Goal: Task Accomplishment & Management: Manage account settings

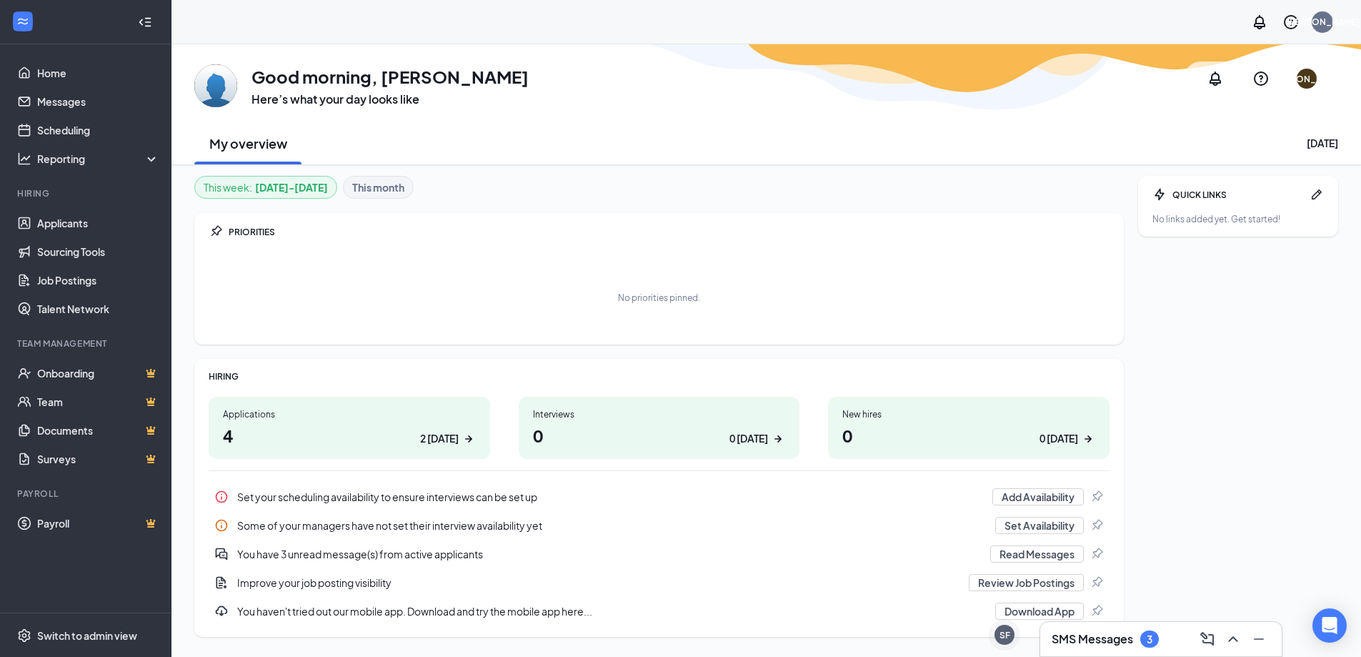
scroll to position [44, 0]
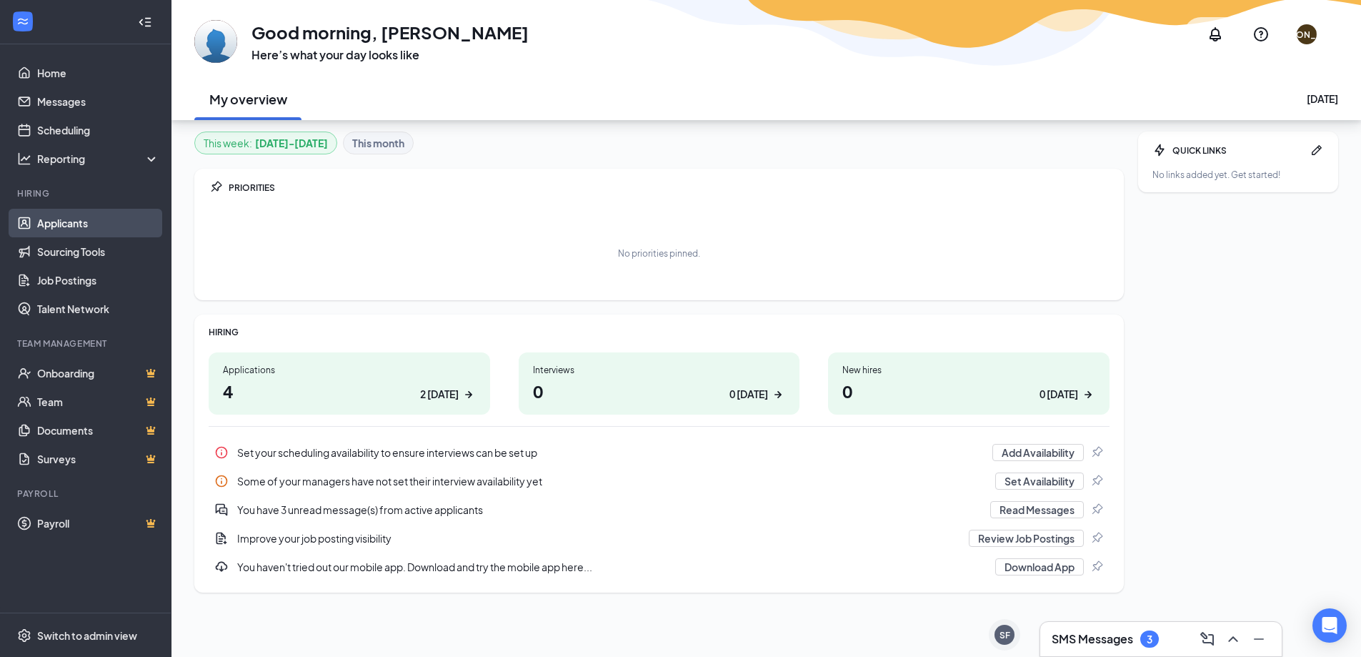
click at [100, 224] on link "Applicants" at bounding box center [98, 223] width 122 height 29
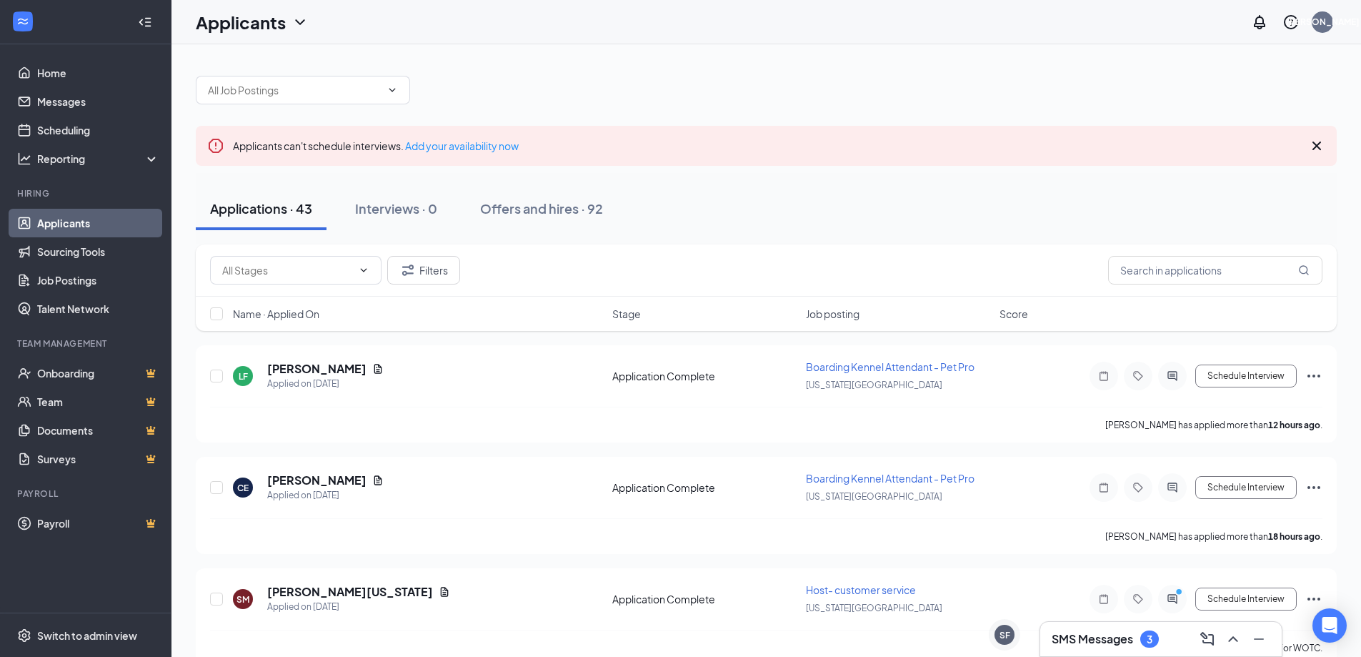
click at [1112, 637] on h3 "SMS Messages" at bounding box center [1092, 639] width 81 height 16
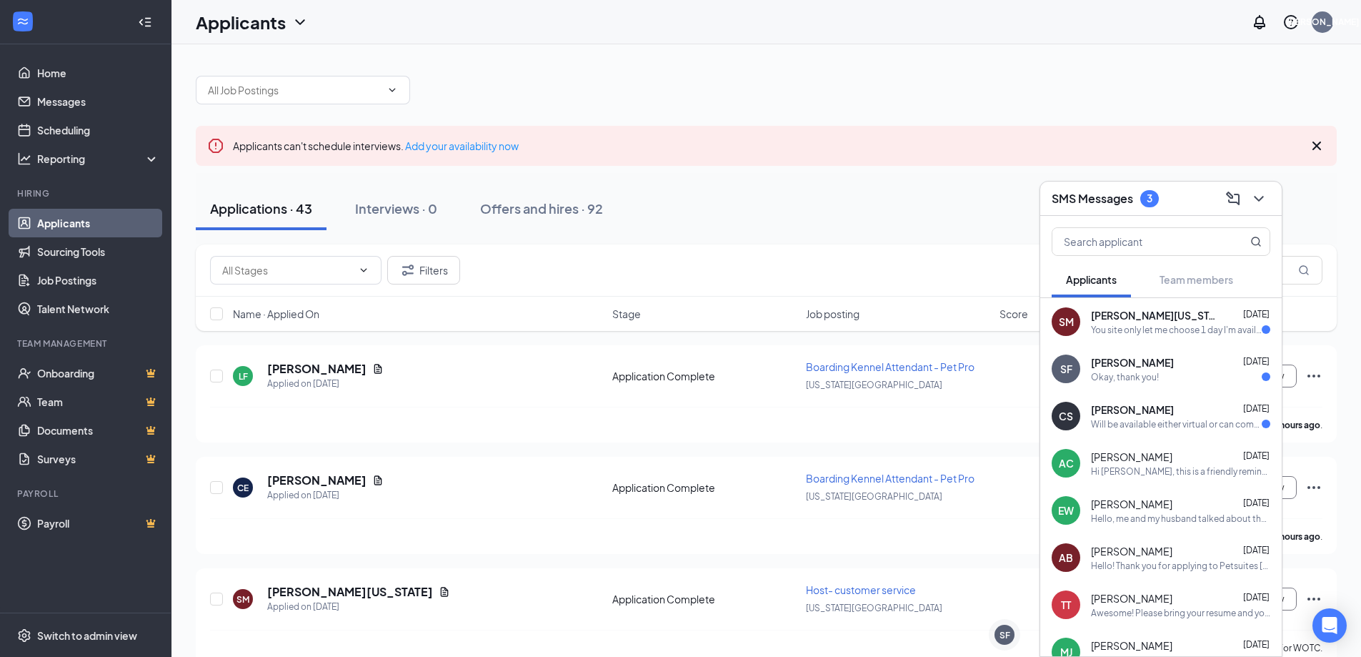
click at [1208, 381] on div "Okay, thank you!" at bounding box center [1180, 377] width 179 height 12
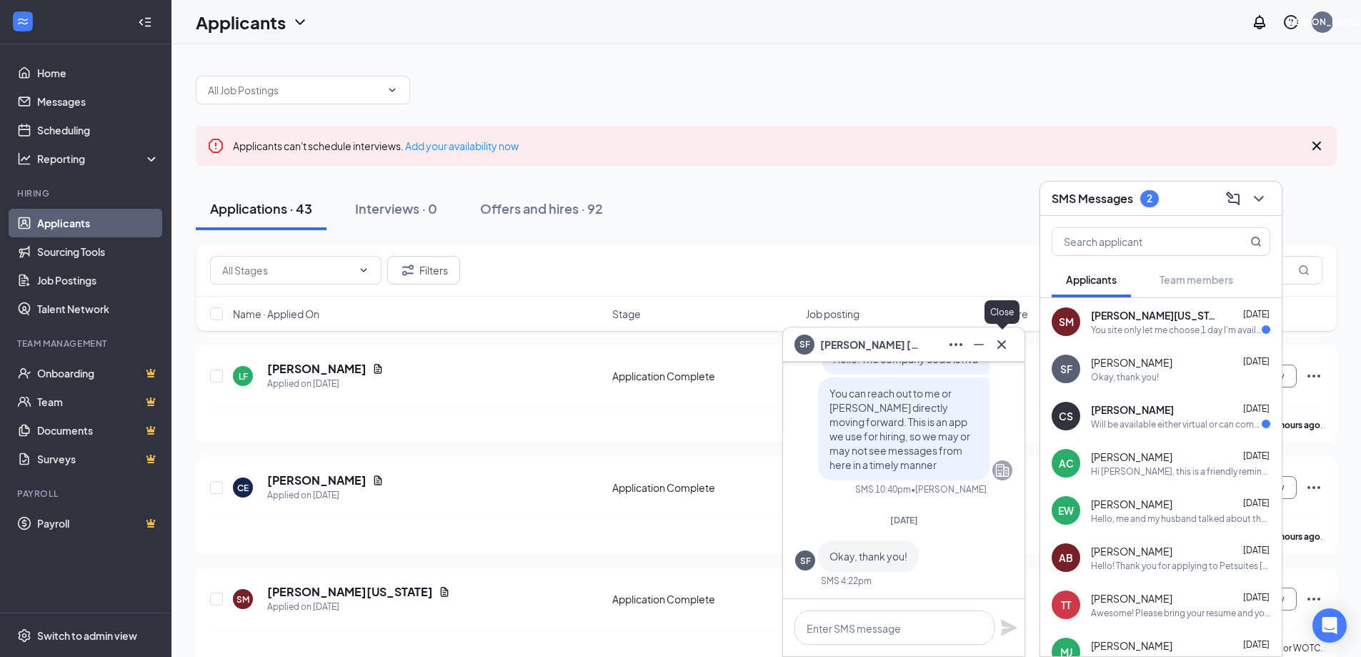
click at [1010, 344] on button at bounding box center [1001, 344] width 23 height 23
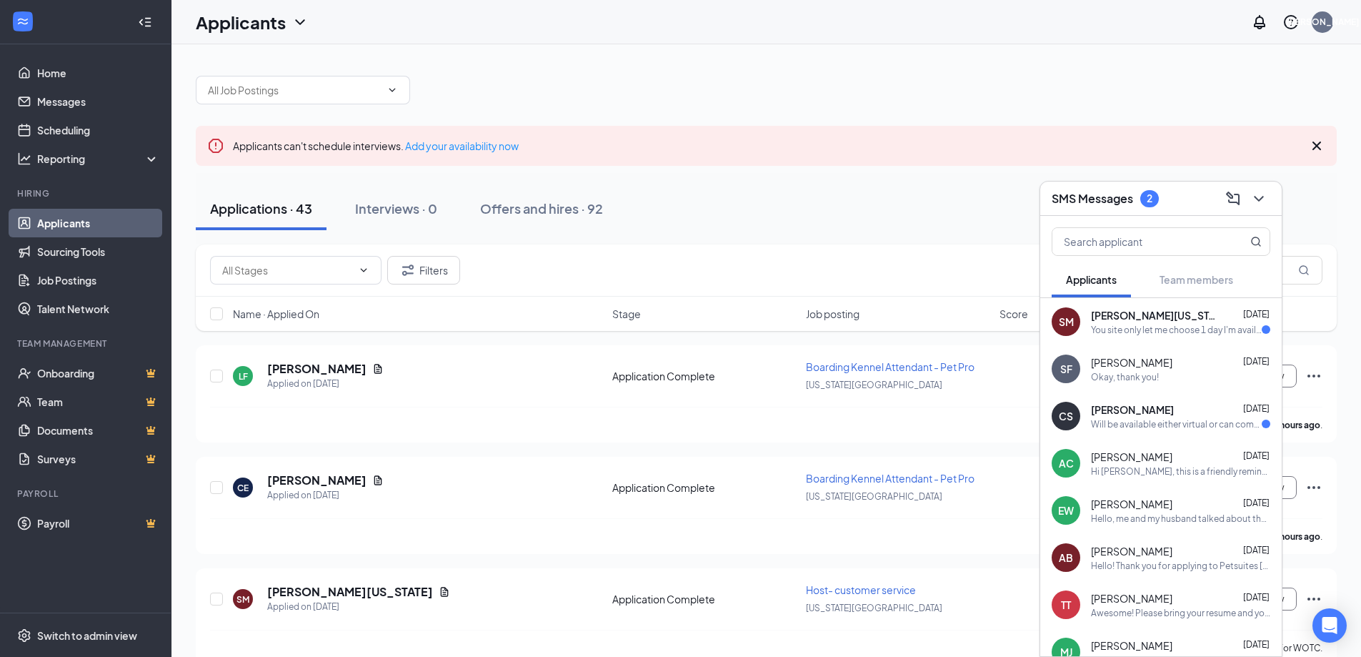
click at [1153, 421] on div "Will be available either virtual or can come down in person this weekend" at bounding box center [1176, 424] width 171 height 12
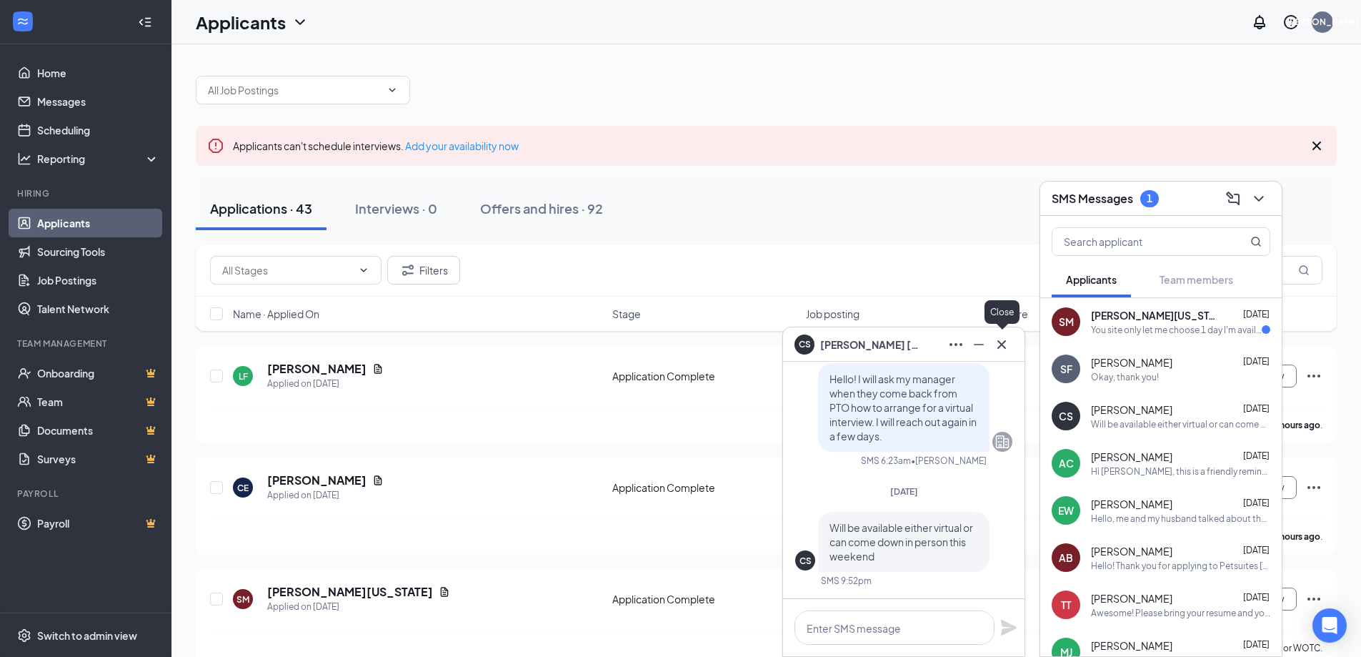
click at [1002, 349] on icon "Cross" at bounding box center [1001, 344] width 17 height 17
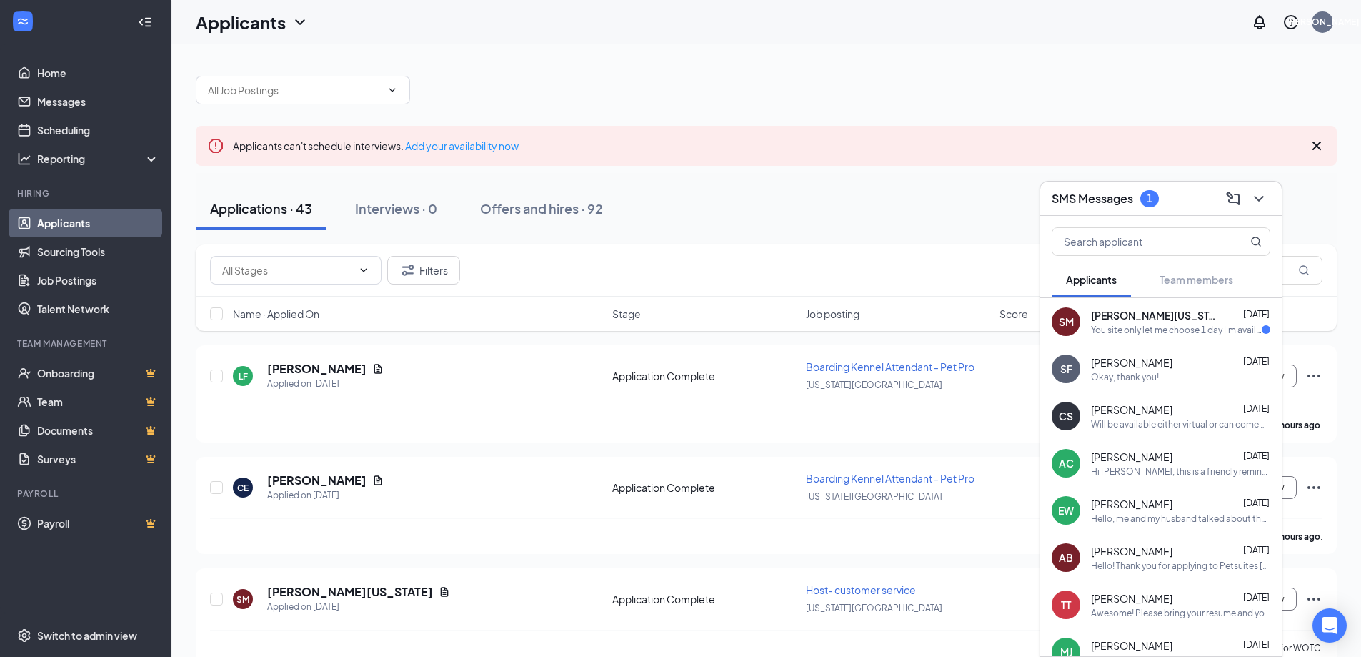
click at [1095, 329] on div "You site only let me choose 1 day I'm available.... I'm available everyday but …" at bounding box center [1176, 330] width 171 height 12
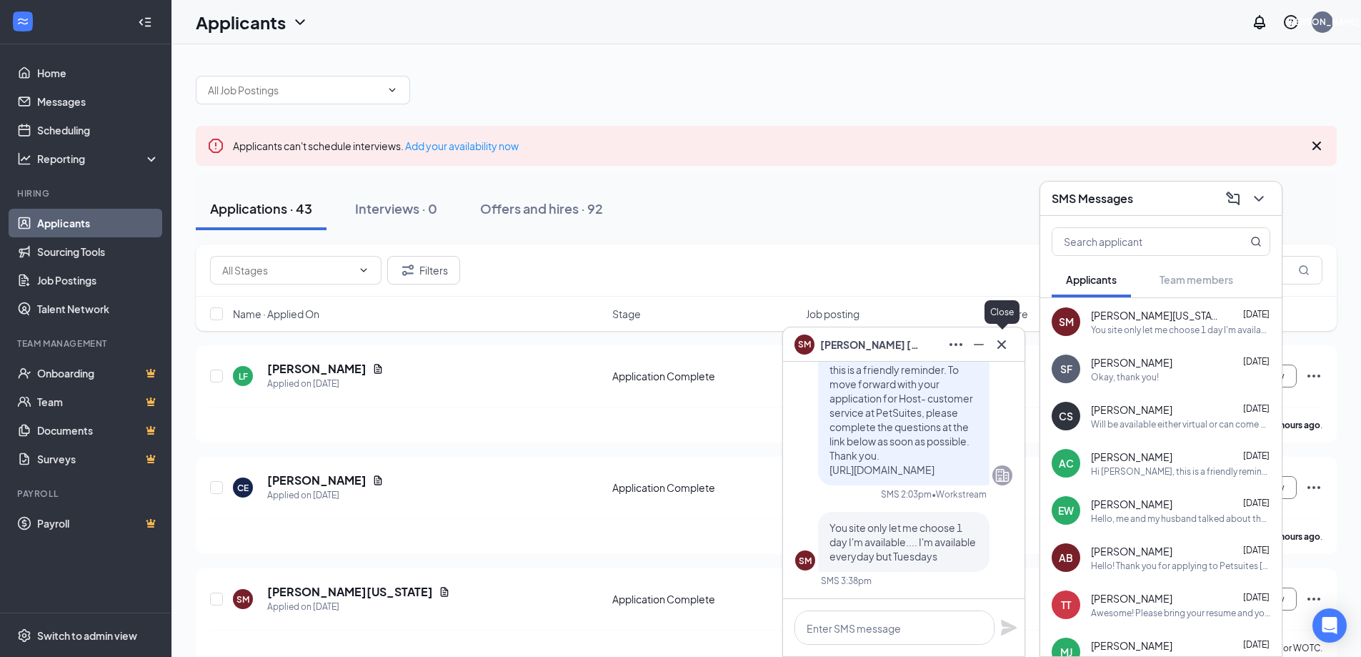
click at [1012, 341] on button at bounding box center [1001, 344] width 23 height 23
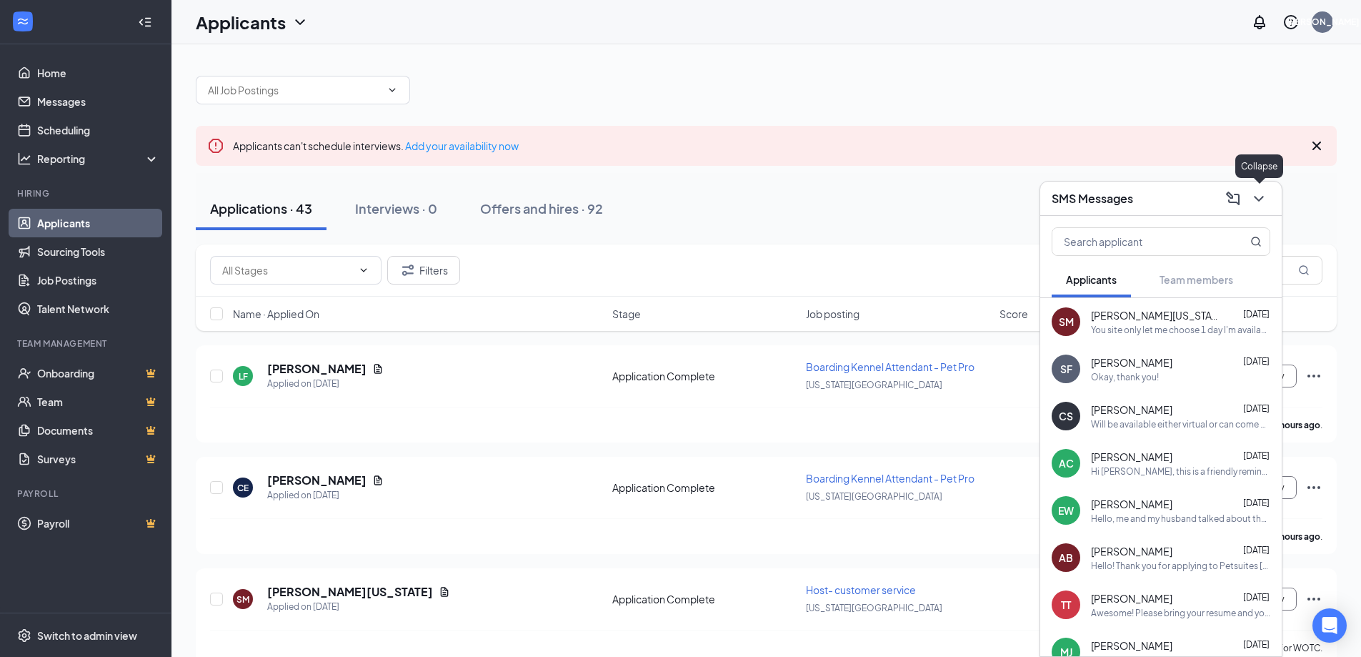
click at [1255, 208] on button at bounding box center [1259, 198] width 23 height 23
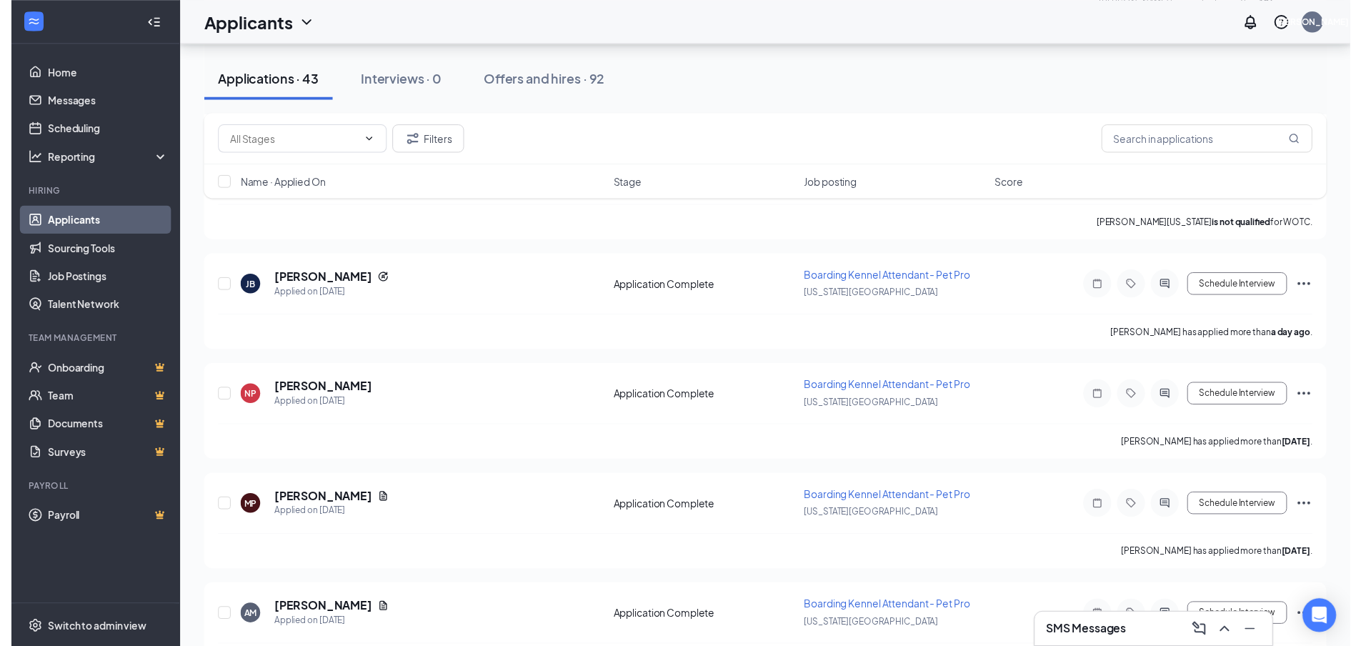
scroll to position [429, 0]
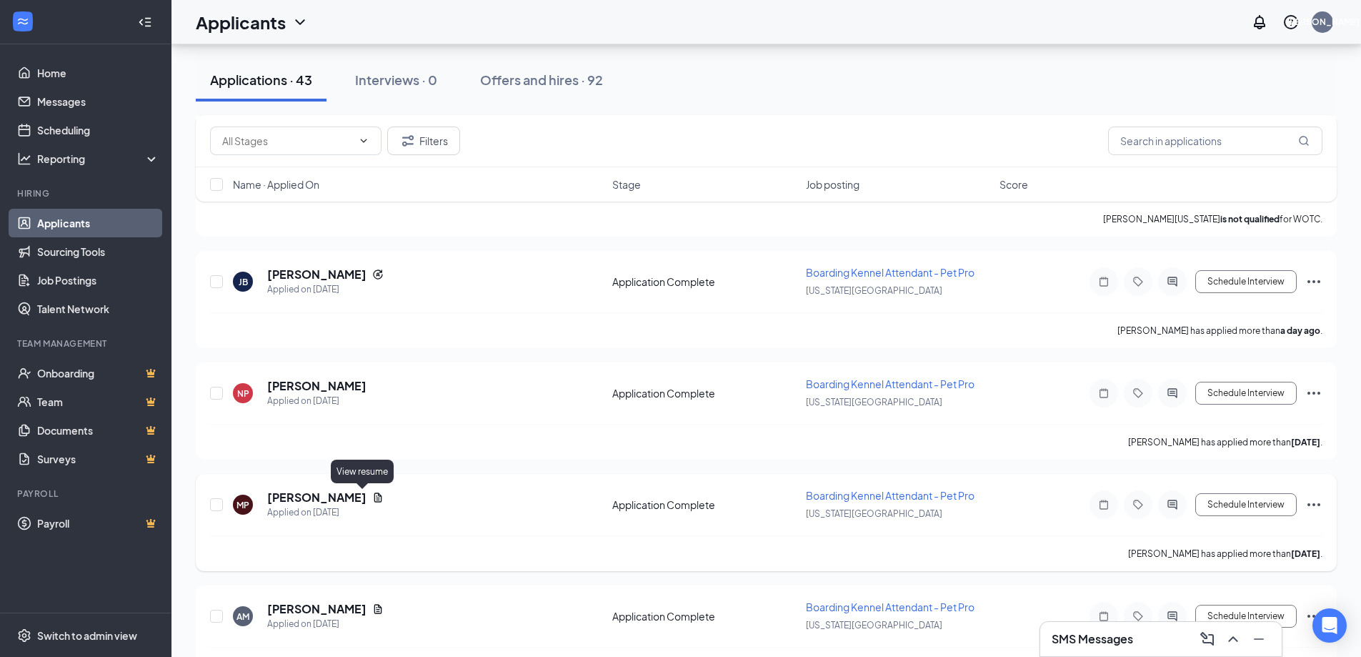
click at [372, 499] on icon "Document" at bounding box center [377, 497] width 11 height 11
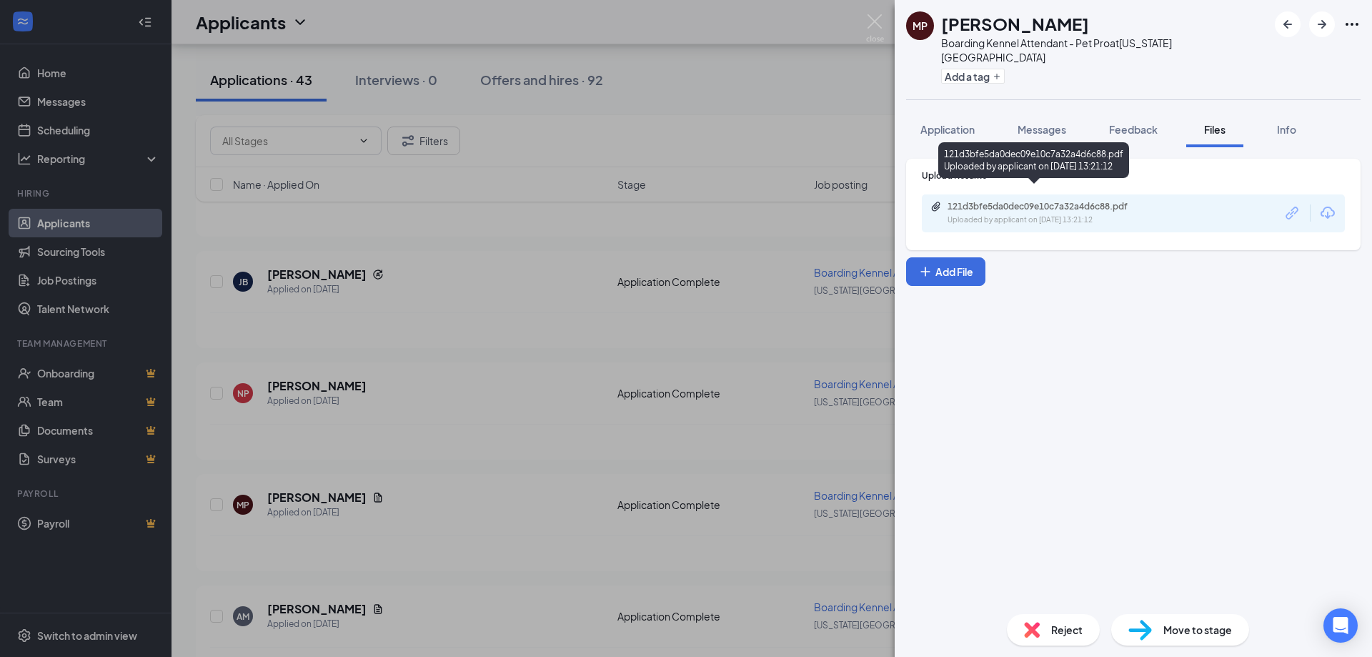
click at [1010, 194] on div "121d3bfe5da0dec09e10c7a32a4d6c88.pdf Uploaded by applicant on [DATE] 13:21:12" at bounding box center [1133, 213] width 423 height 38
click at [1010, 201] on div "121d3bfe5da0dec09e10c7a32a4d6c88.pdf" at bounding box center [1047, 206] width 200 height 11
click at [877, 23] on img at bounding box center [875, 28] width 18 height 28
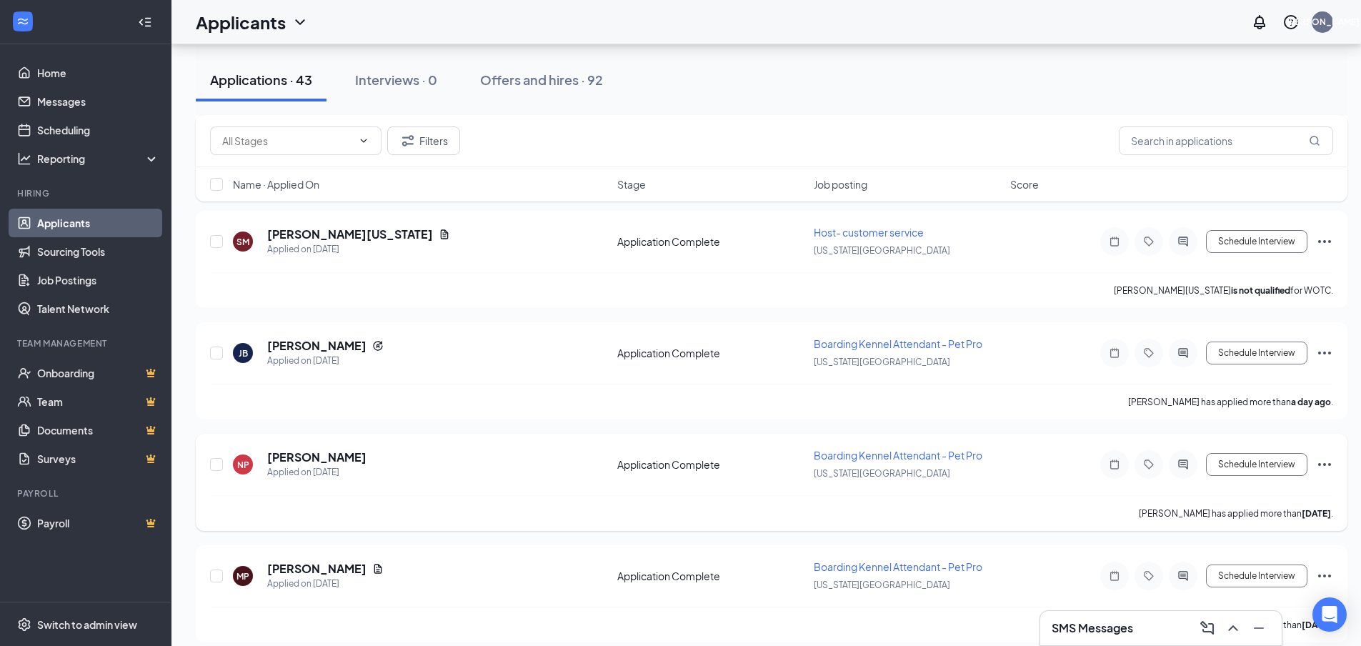
scroll to position [286, 0]
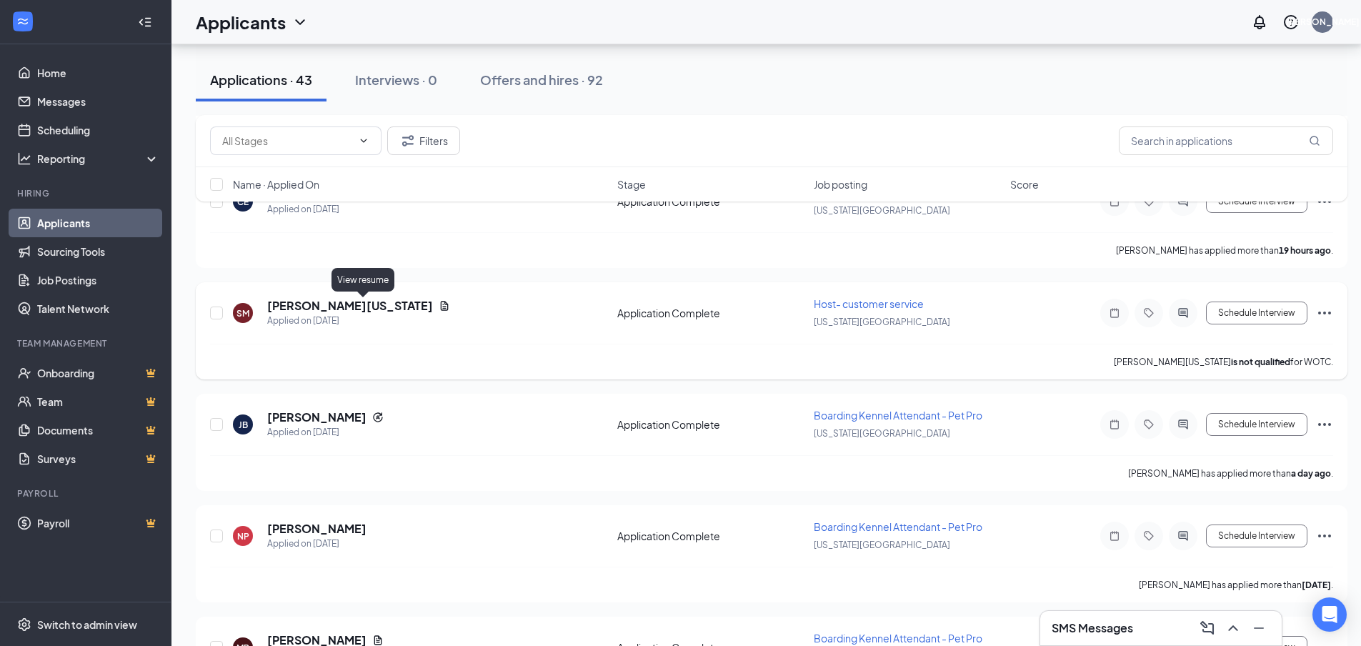
click at [439, 307] on icon "Document" at bounding box center [444, 305] width 11 height 11
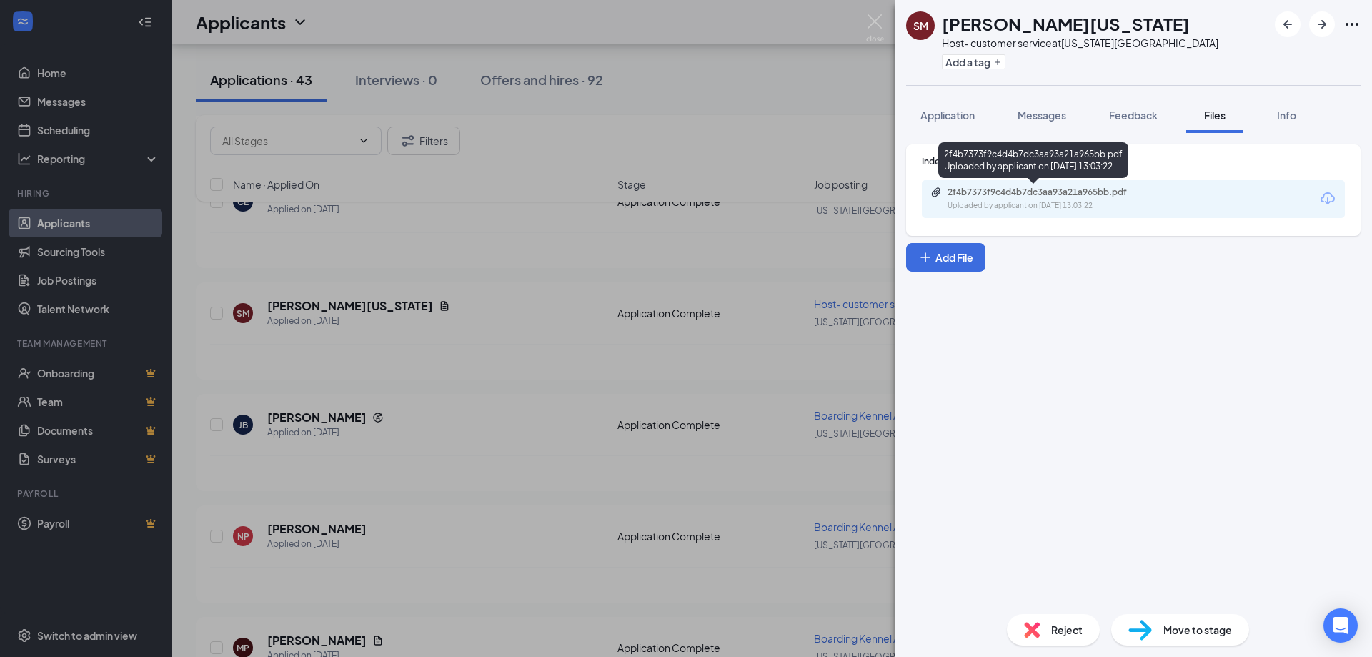
click at [1056, 194] on div "2f4b7373f9c4d4b7dc3aa93a21a965bb.pdf" at bounding box center [1047, 191] width 200 height 11
click at [875, 21] on img at bounding box center [875, 28] width 18 height 28
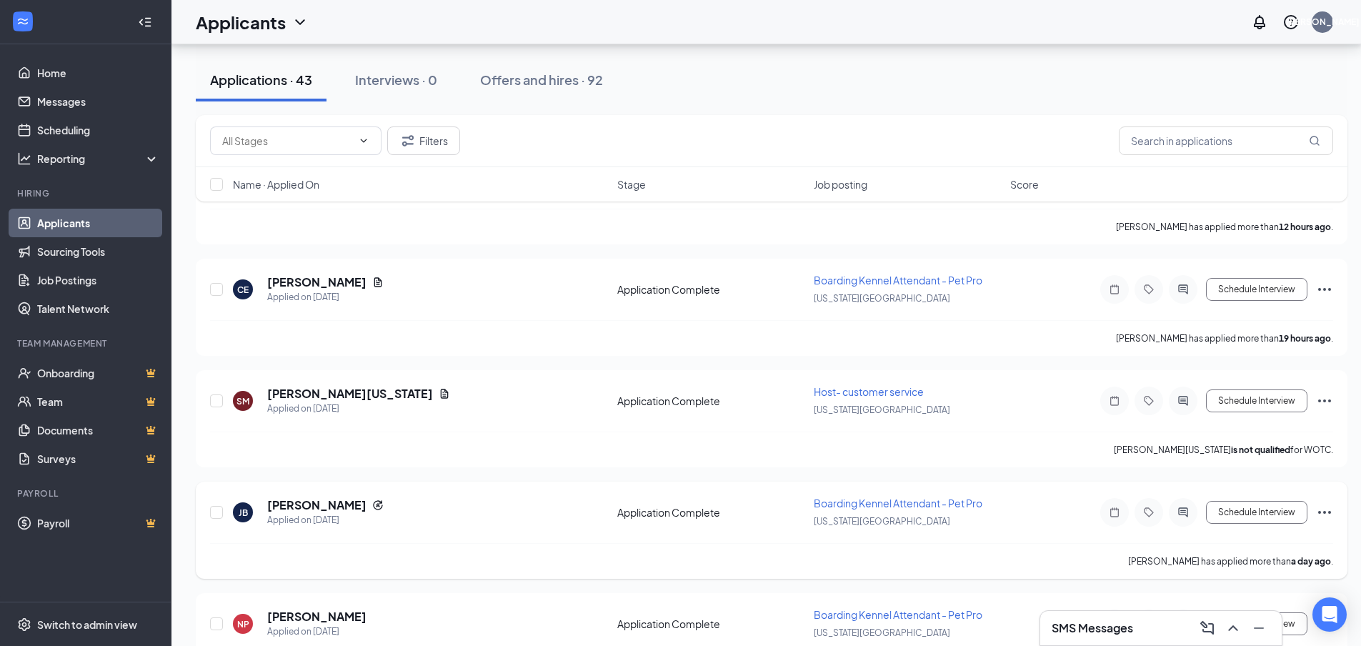
scroll to position [143, 0]
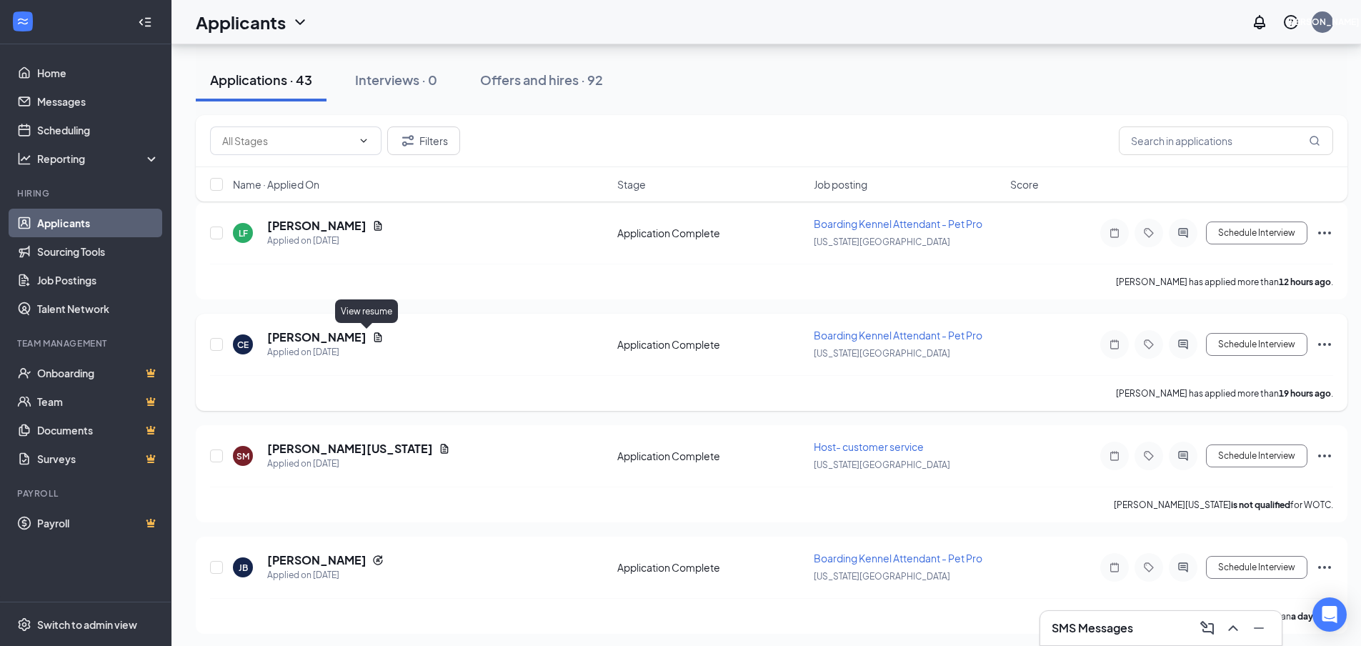
click at [374, 339] on icon "Document" at bounding box center [378, 336] width 8 height 9
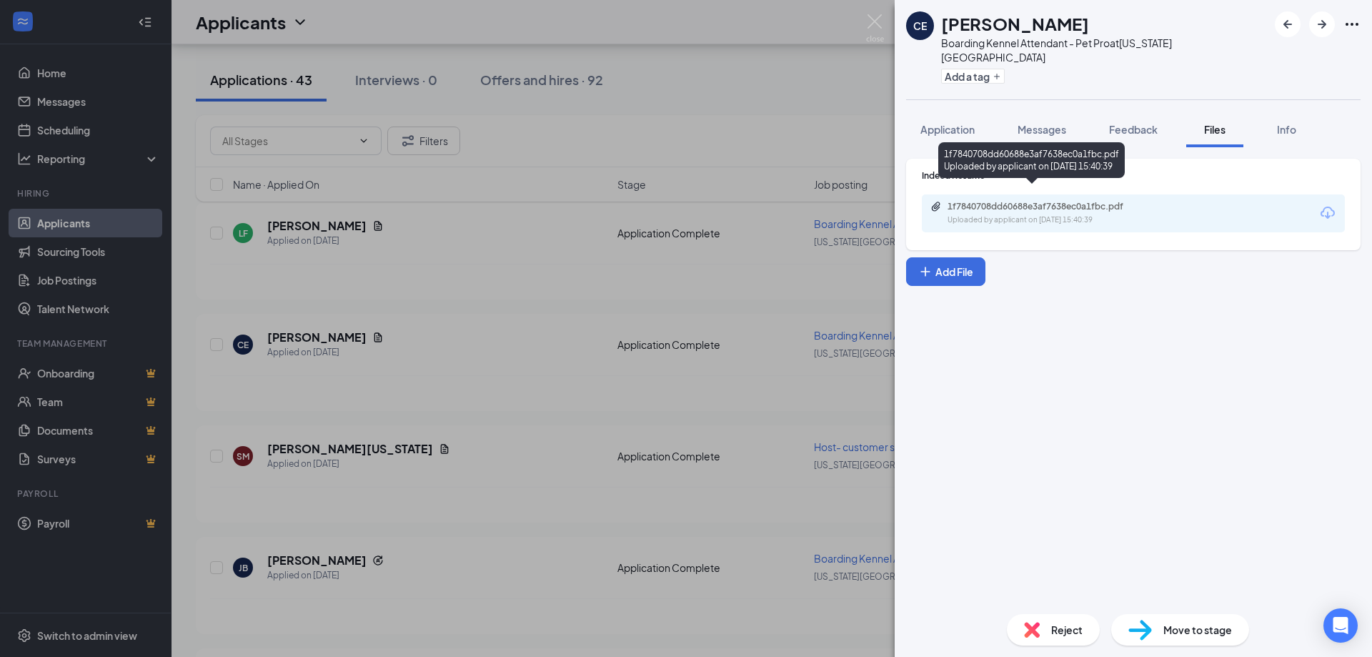
click at [1102, 214] on div "Uploaded by applicant on [DATE] 15:40:39" at bounding box center [1054, 219] width 214 height 11
click at [577, 452] on div "CE [PERSON_NAME] Boarding Kennel Attendant - Pet Pro at [US_STATE][GEOGRAPHIC_D…" at bounding box center [686, 328] width 1372 height 657
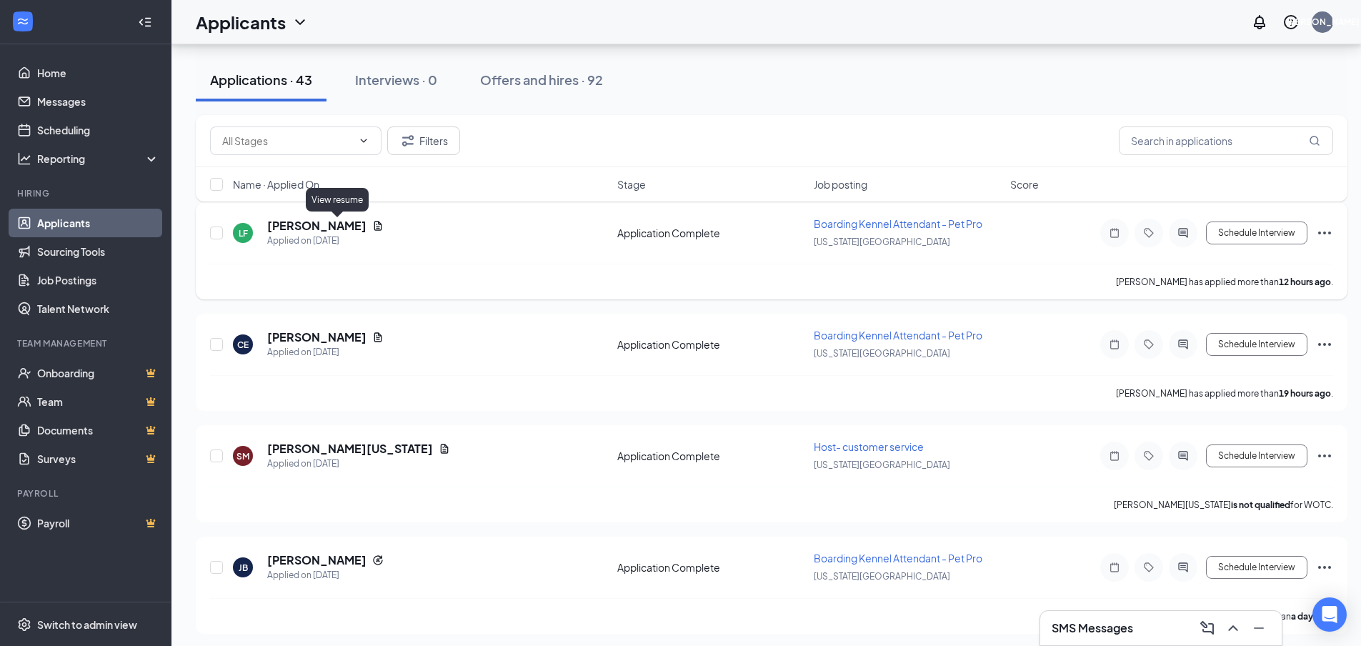
click at [372, 221] on icon "Document" at bounding box center [377, 225] width 11 height 11
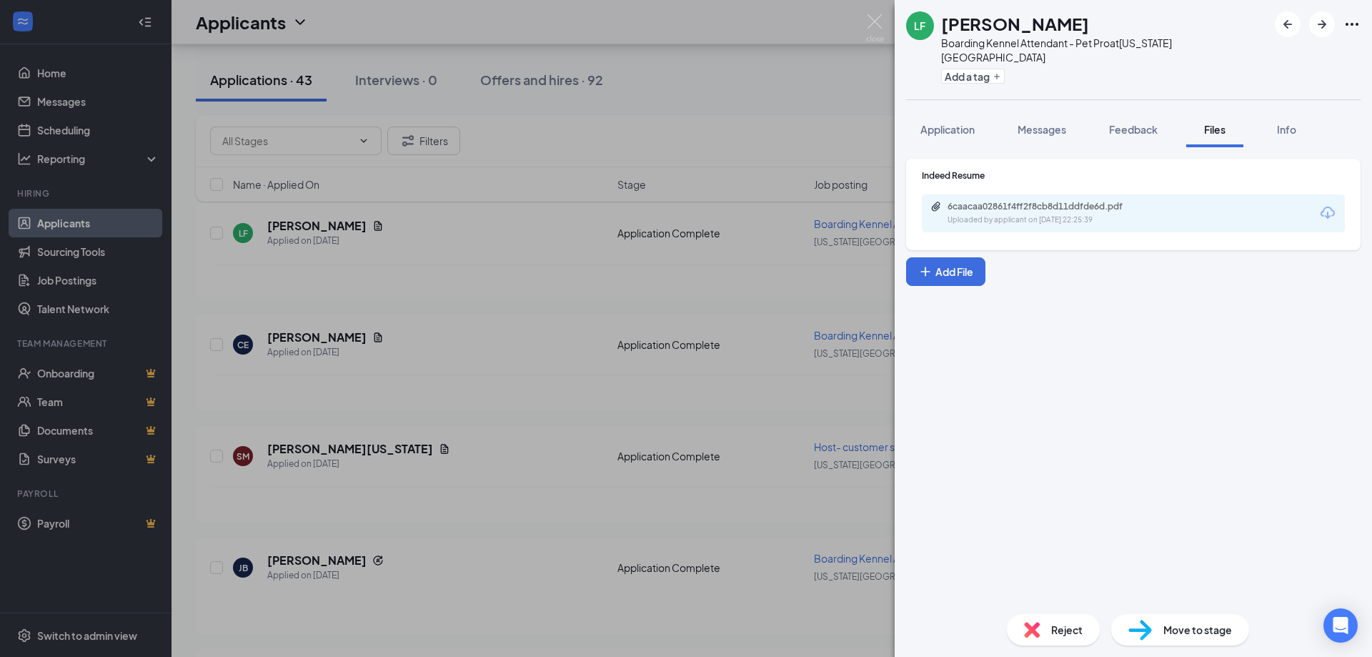
click at [1057, 194] on div "6caacaa02861f4ff2f8cb8d11ddfde6d.pdf Uploaded by applicant on [DATE] 22:25:39" at bounding box center [1133, 213] width 423 height 38
click at [1055, 201] on div "6caacaa02861f4ff2f8cb8d11ddfde6d.pdf Uploaded by applicant on [DATE] 22:25:39" at bounding box center [1046, 213] width 232 height 25
click at [786, 152] on div "LF [PERSON_NAME] Boarding Kennel Attendant - Pet Pro at [US_STATE][GEOGRAPHIC_D…" at bounding box center [686, 328] width 1372 height 657
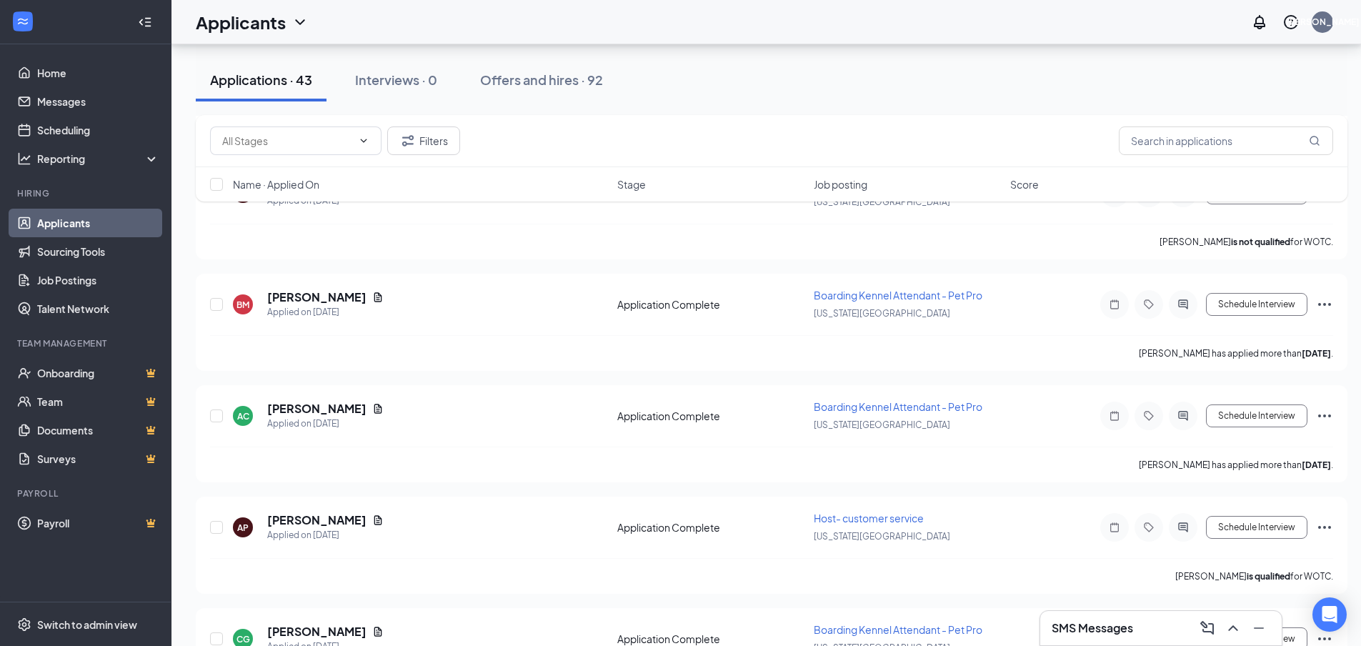
scroll to position [929, 0]
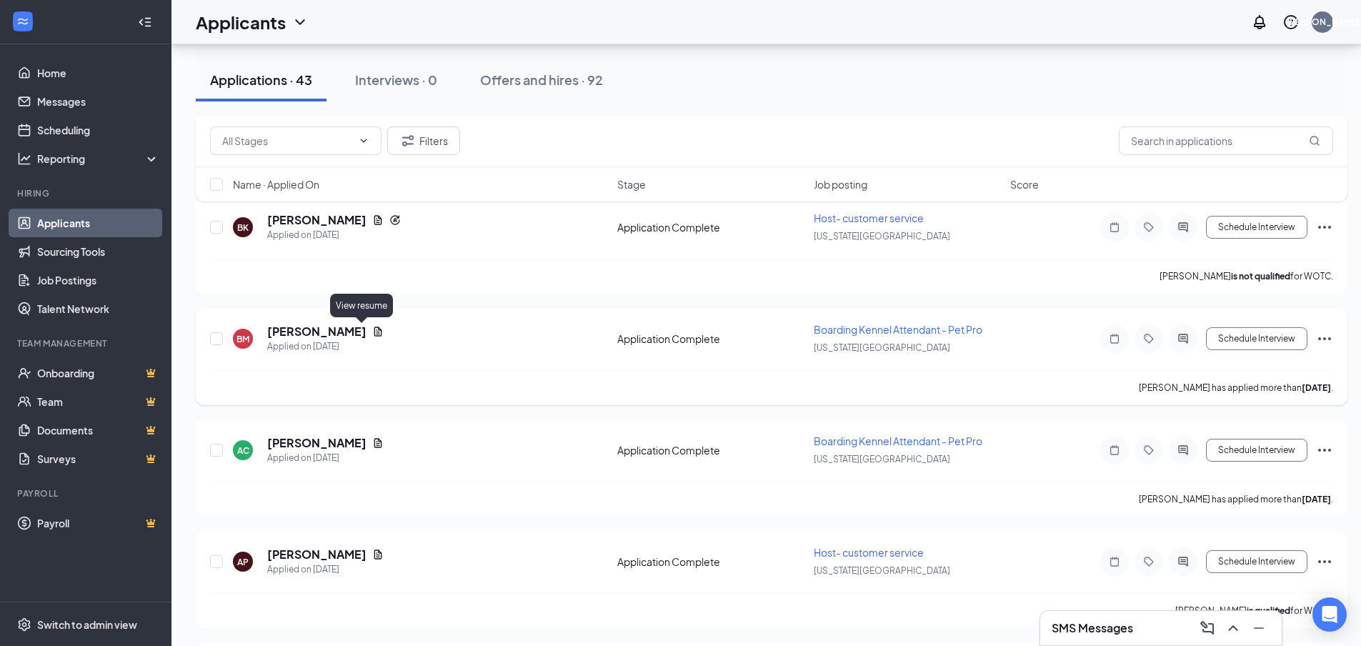
click at [374, 334] on icon "Document" at bounding box center [378, 331] width 8 height 9
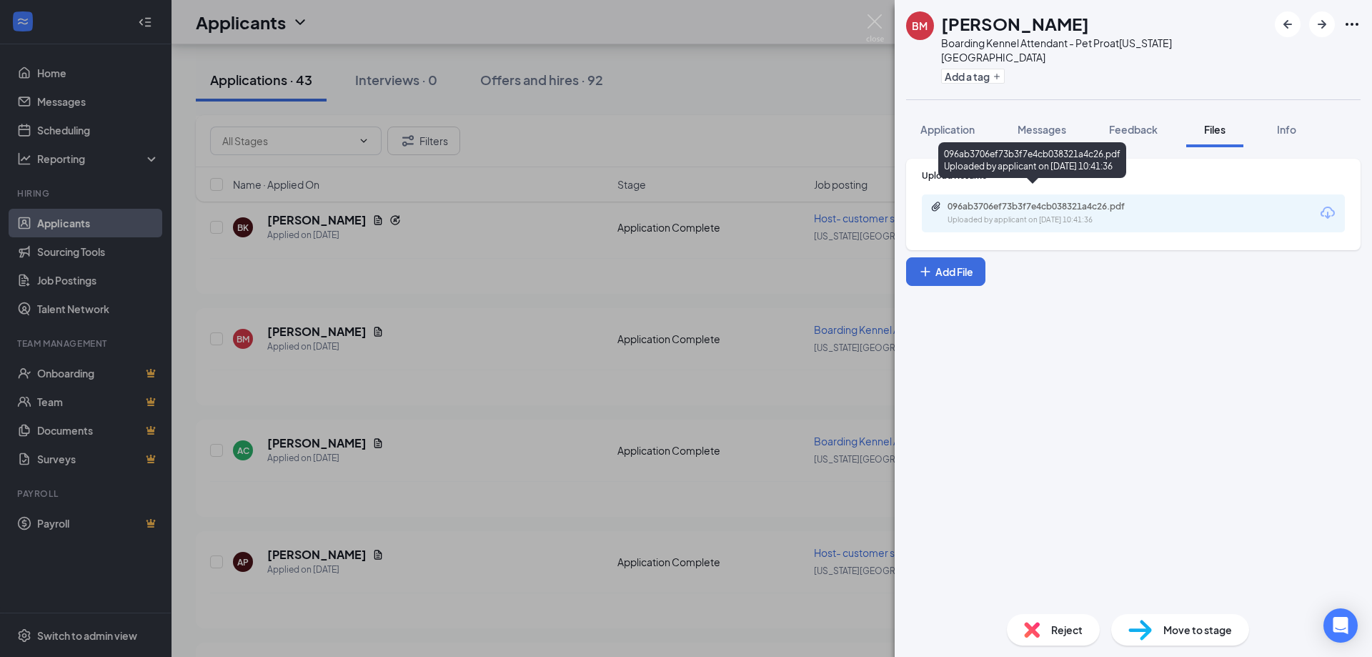
click at [1055, 201] on div "096ab3706ef73b3f7e4cb038321a4c26.pdf" at bounding box center [1047, 206] width 200 height 11
click at [389, 392] on div "[PERSON_NAME] Boarding Kennel Attendant - Pet Pro at [US_STATE][GEOGRAPHIC_DATA…" at bounding box center [686, 328] width 1372 height 657
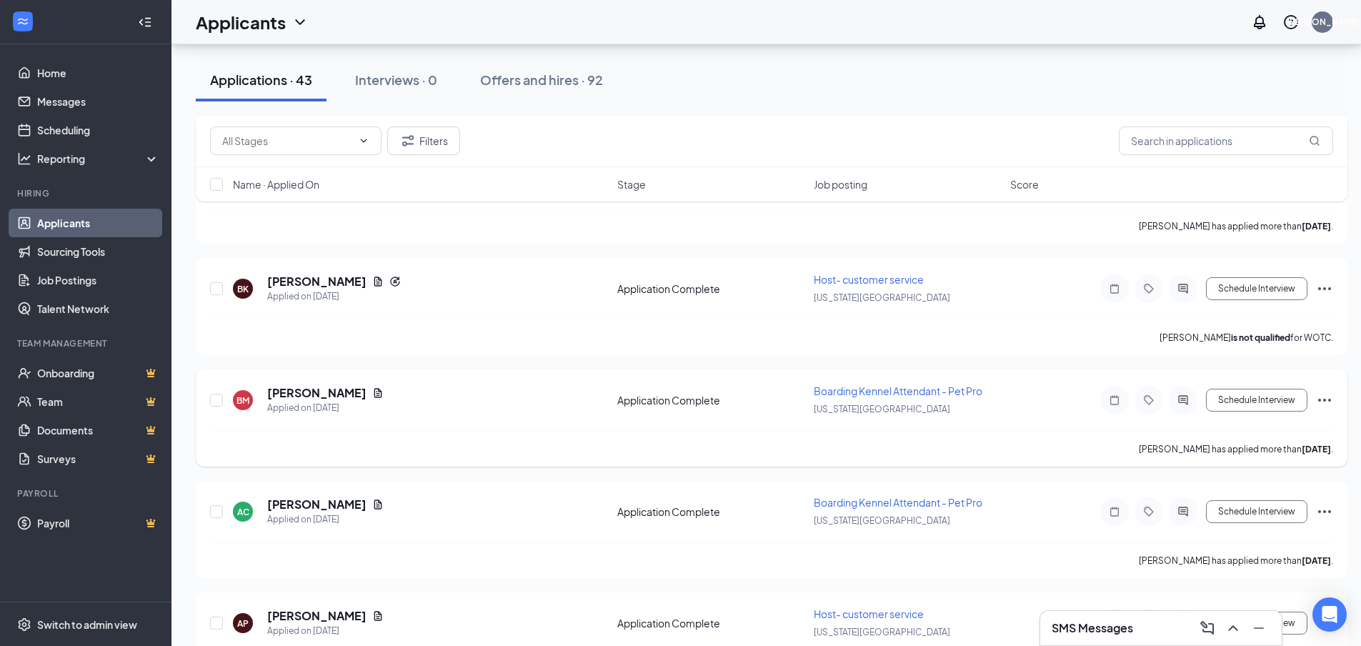
scroll to position [786, 0]
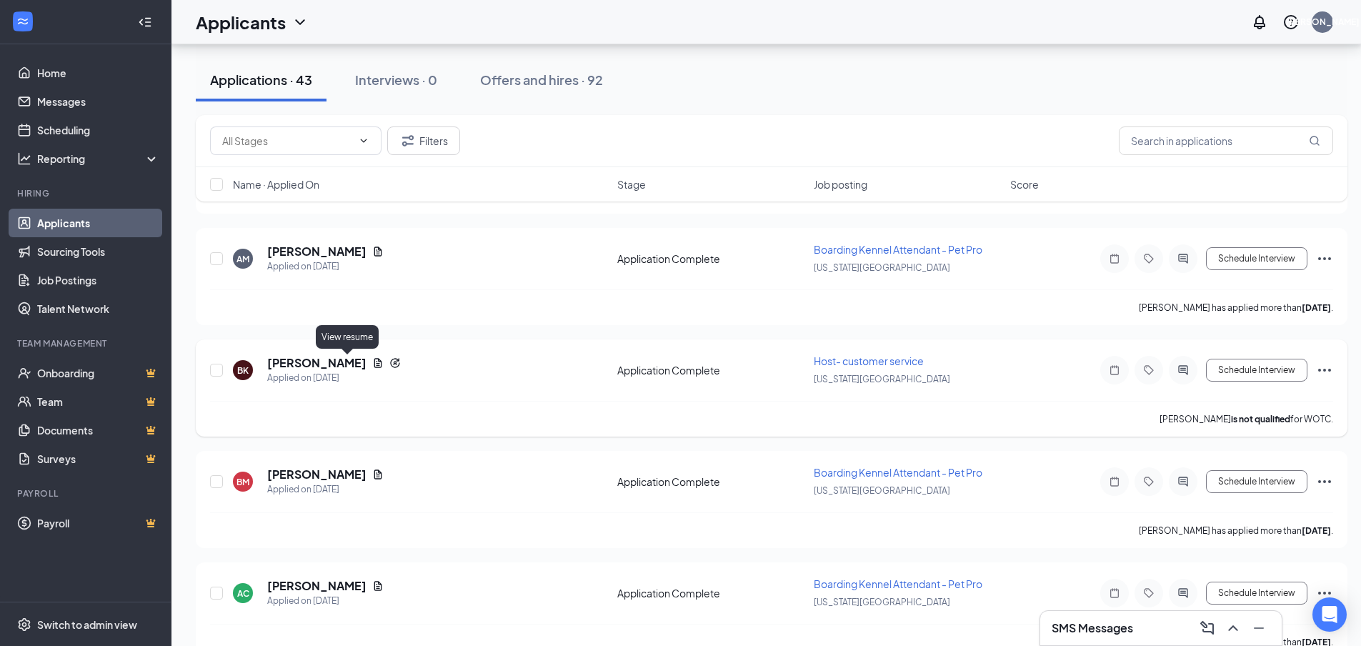
click at [372, 364] on icon "Document" at bounding box center [377, 362] width 11 height 11
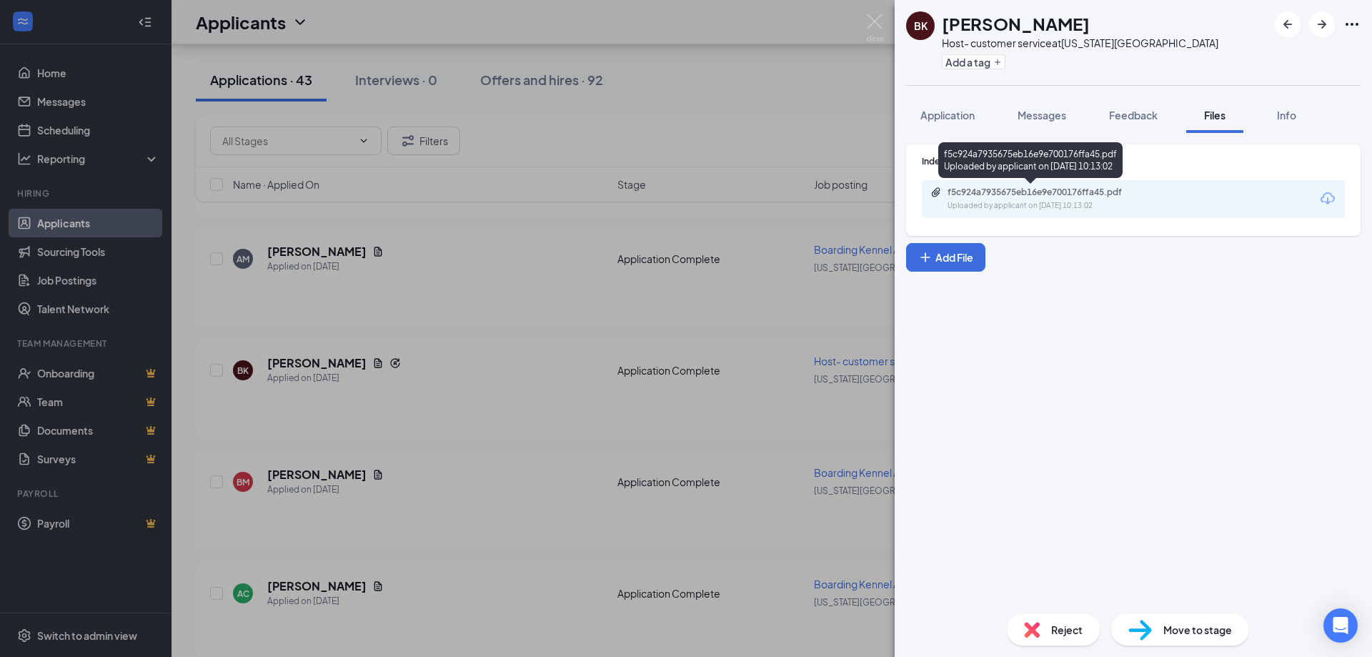
click at [987, 194] on div "f5c924a7935675eb16e9e700176ffa45.pdf" at bounding box center [1047, 191] width 200 height 11
click at [622, 429] on div "[PERSON_NAME] Host- customer service at [US_STATE][GEOGRAPHIC_DATA] Add a tag A…" at bounding box center [686, 328] width 1372 height 657
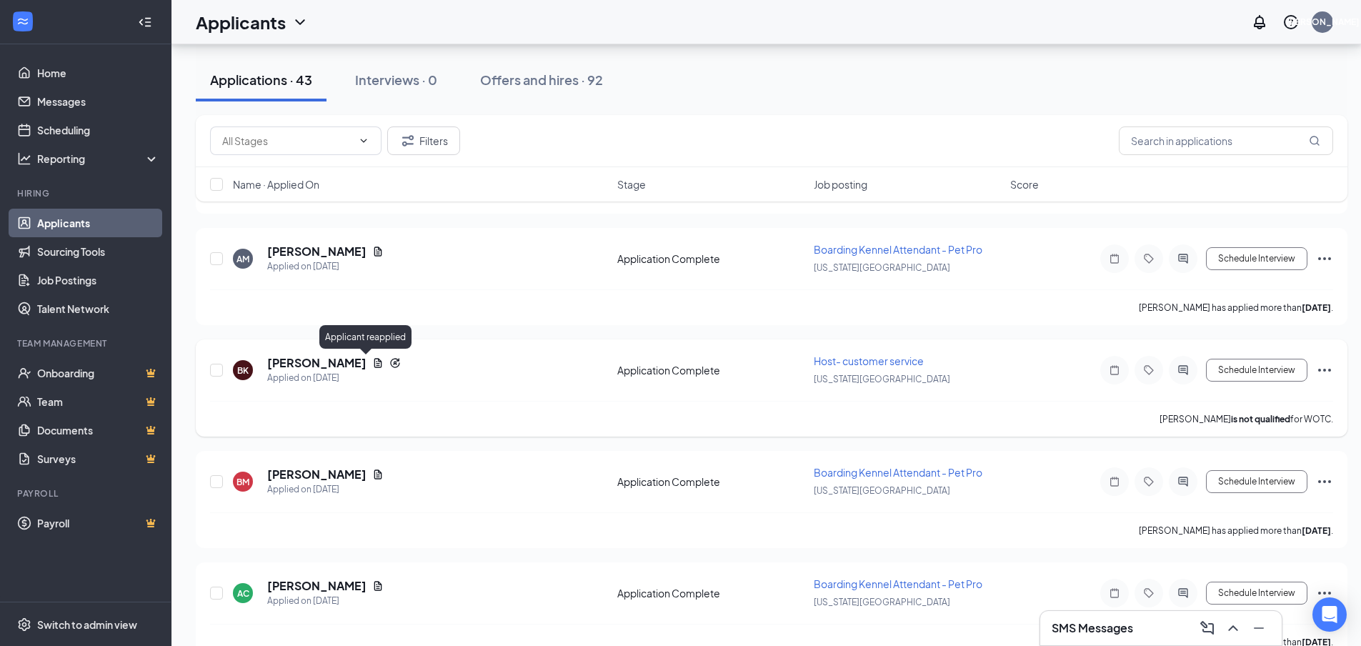
click at [389, 362] on icon "Reapply" at bounding box center [394, 362] width 11 height 11
click at [389, 358] on icon "Reapply" at bounding box center [394, 362] width 11 height 11
click at [389, 362] on icon "Reapply" at bounding box center [394, 362] width 11 height 11
click at [321, 366] on h5 "[PERSON_NAME]" at bounding box center [316, 363] width 99 height 16
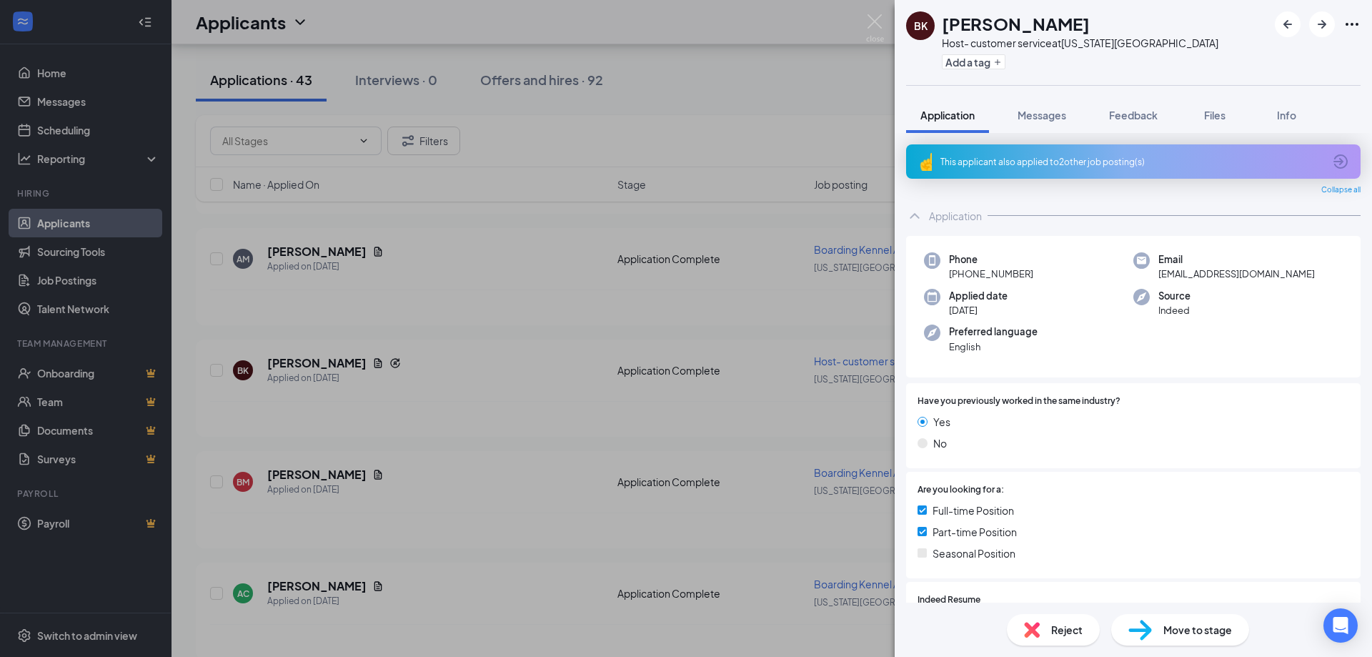
click at [1092, 166] on div "This applicant also applied to 2 other job posting(s)" at bounding box center [1131, 162] width 383 height 12
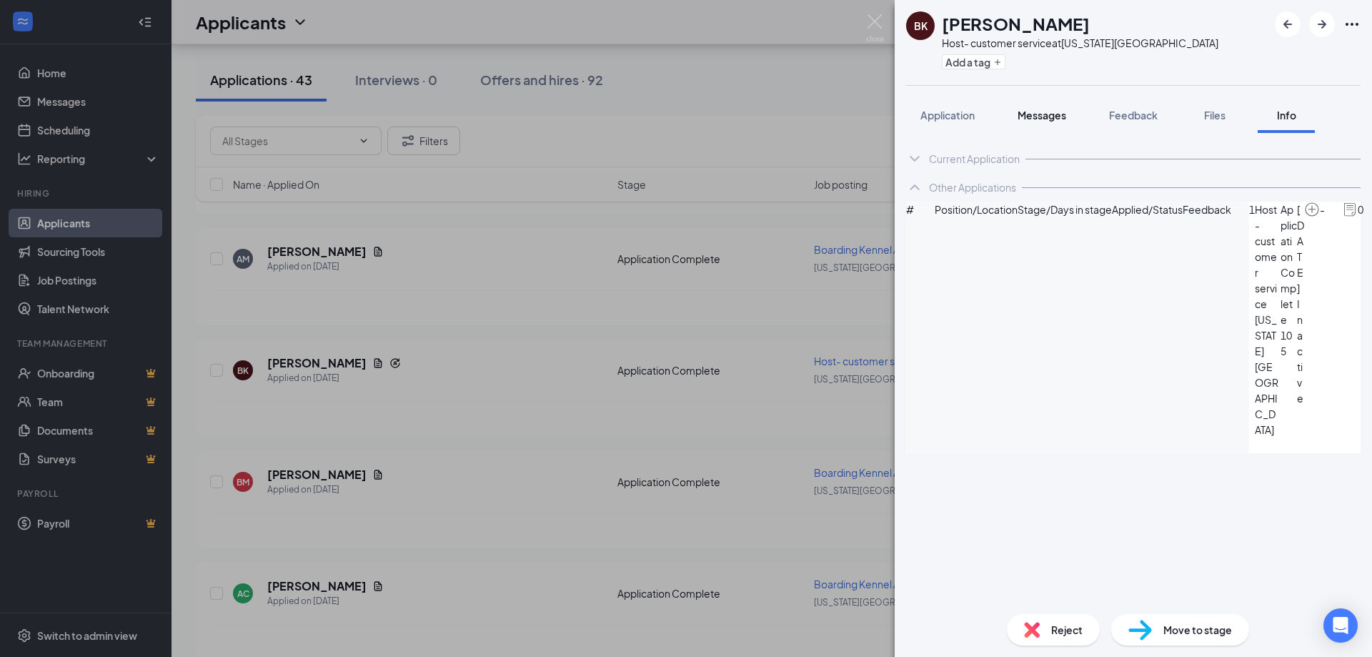
click at [1049, 118] on span "Messages" at bounding box center [1041, 115] width 49 height 13
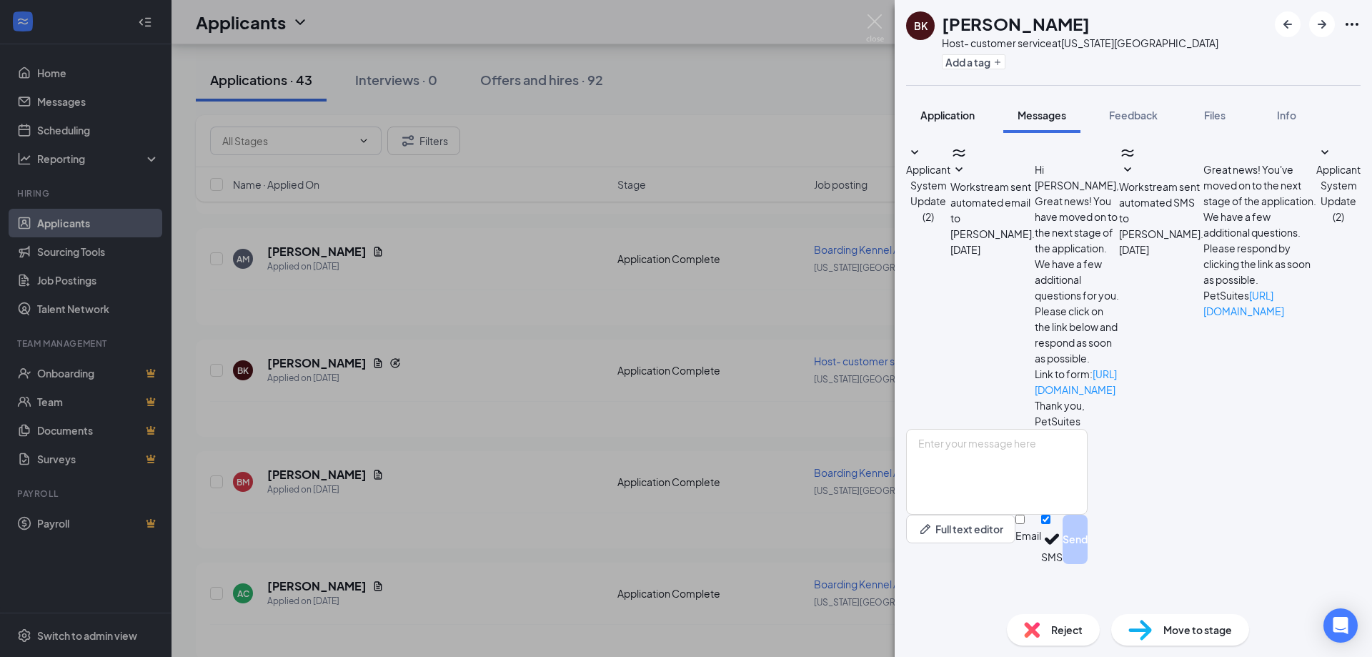
click at [955, 116] on span "Application" at bounding box center [947, 115] width 54 height 13
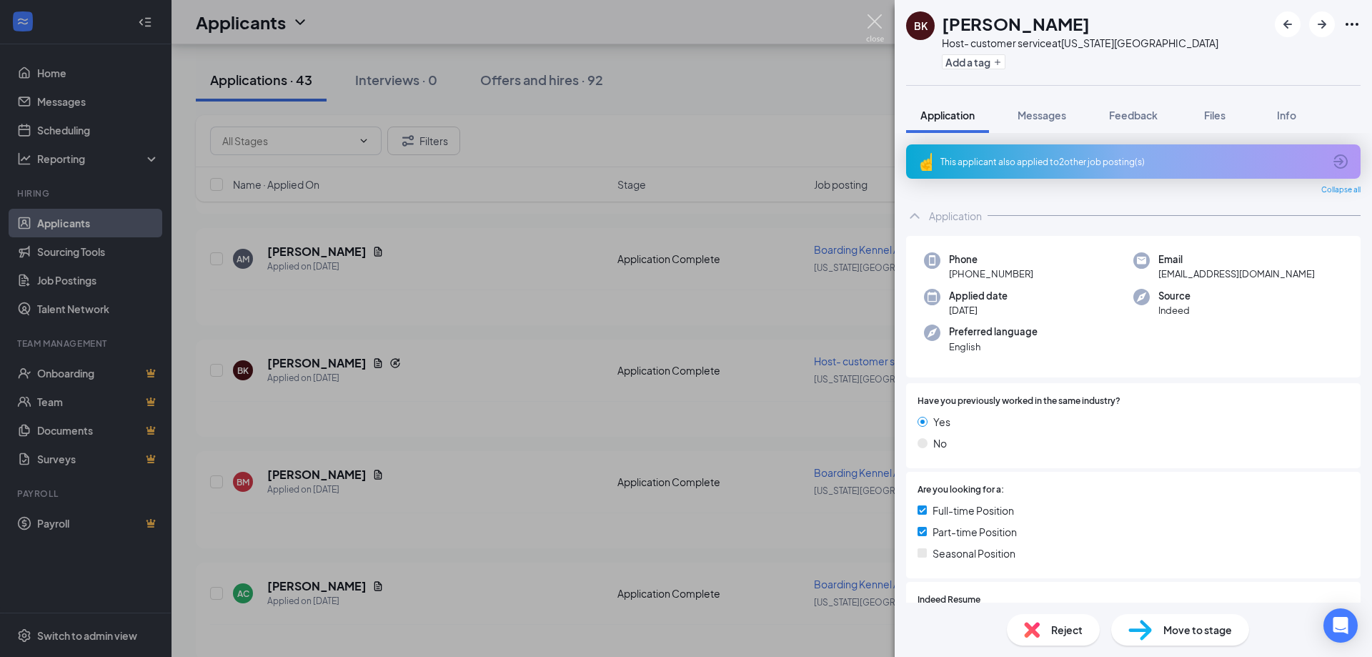
click at [873, 24] on img at bounding box center [875, 28] width 18 height 28
